Goal: Obtain resource: Obtain resource

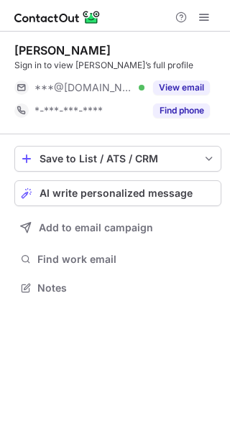
scroll to position [278, 230]
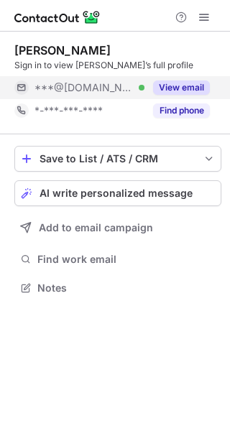
click at [179, 83] on button "View email" at bounding box center [181, 87] width 57 height 14
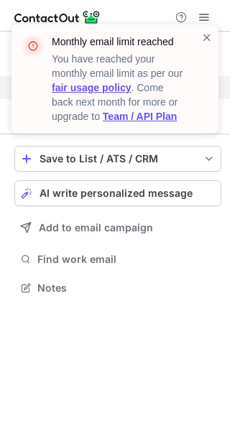
click at [213, 32] on div "Monthly email limit reached You have reached your monthly email limit as per ou…" at bounding box center [114, 78] width 207 height 109
click at [204, 38] on span at bounding box center [206, 37] width 11 height 14
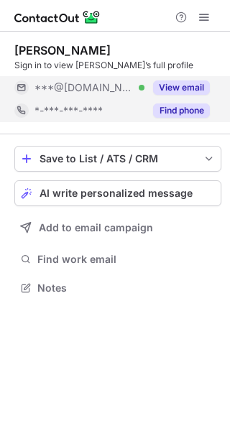
click at [179, 111] on button "Find phone" at bounding box center [181, 110] width 57 height 14
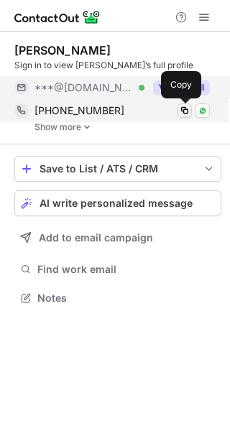
click at [182, 109] on span at bounding box center [184, 110] width 11 height 11
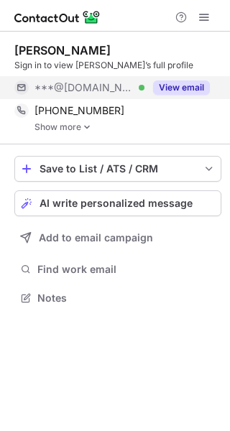
click at [170, 89] on button "View email" at bounding box center [181, 87] width 57 height 14
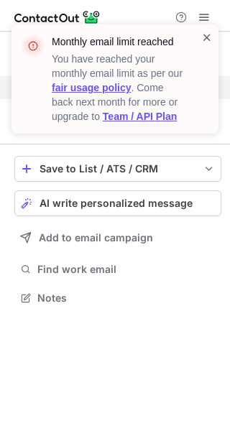
click at [209, 38] on span at bounding box center [206, 37] width 11 height 14
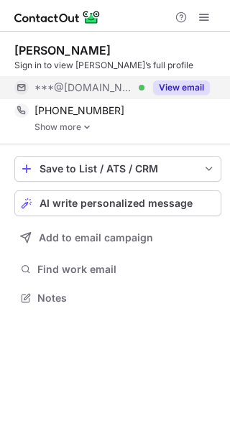
click at [191, 81] on button "View email" at bounding box center [181, 87] width 57 height 14
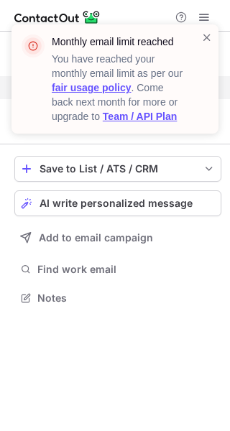
click at [203, 46] on div at bounding box center [206, 79] width 11 height 98
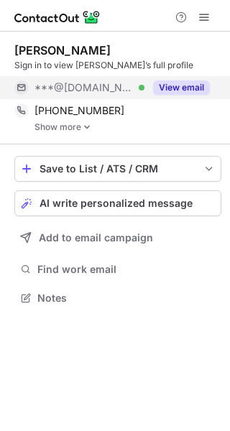
click at [210, 31] on span at bounding box center [206, 37] width 11 height 14
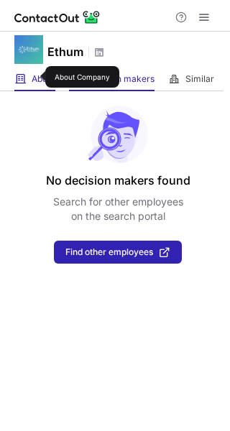
click at [36, 77] on span "About" at bounding box center [44, 78] width 24 height 11
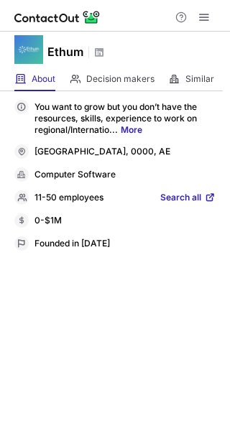
click at [43, 218] on div "0-$1M" at bounding box center [124, 221] width 181 height 13
